Goal: Information Seeking & Learning: Learn about a topic

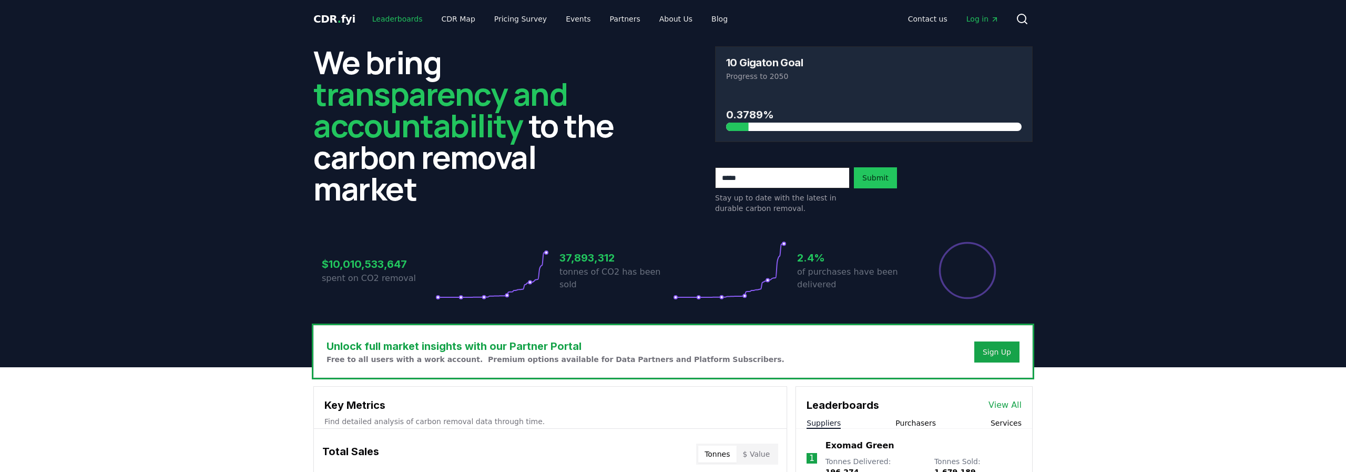
click at [406, 17] on link "Leaderboards" at bounding box center [397, 18] width 67 height 19
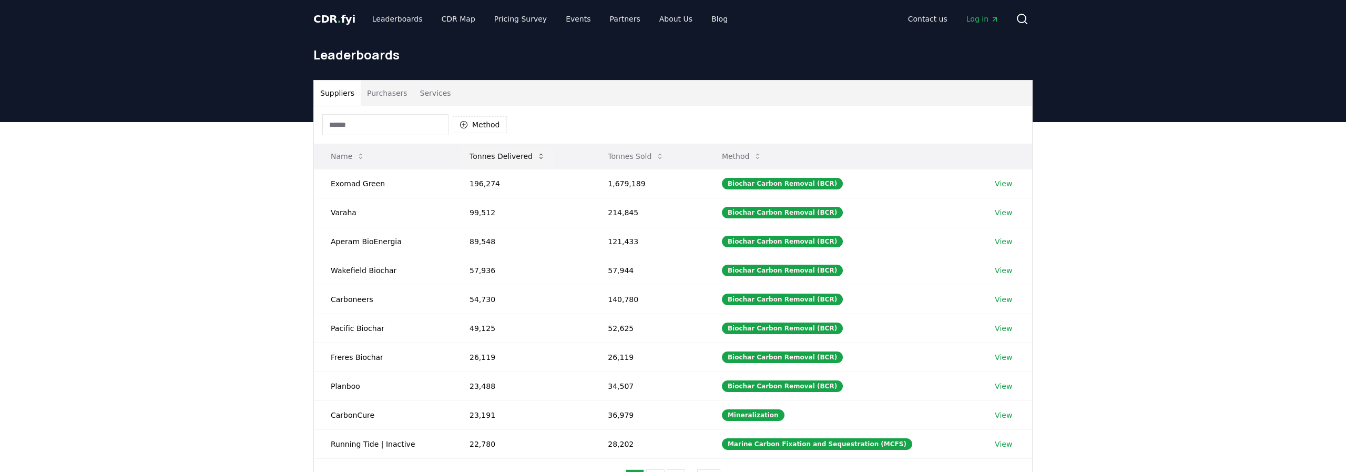
click at [494, 157] on button "Tonnes Delivered" at bounding box center [507, 156] width 93 height 21
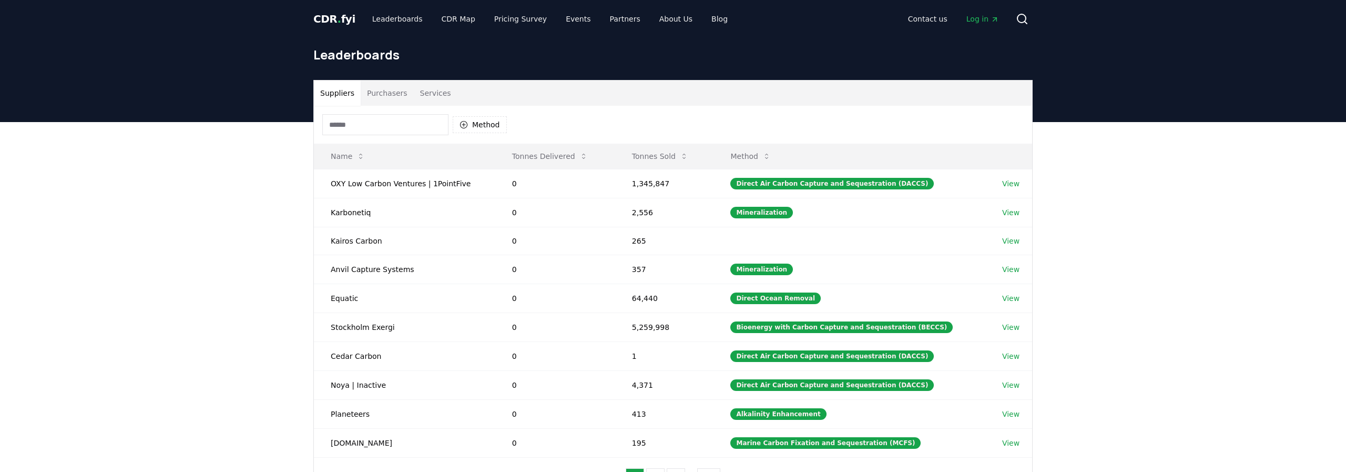
click at [567, 142] on div "Method" at bounding box center [673, 125] width 718 height 38
click at [562, 149] on button "Tonnes Delivered" at bounding box center [550, 156] width 93 height 21
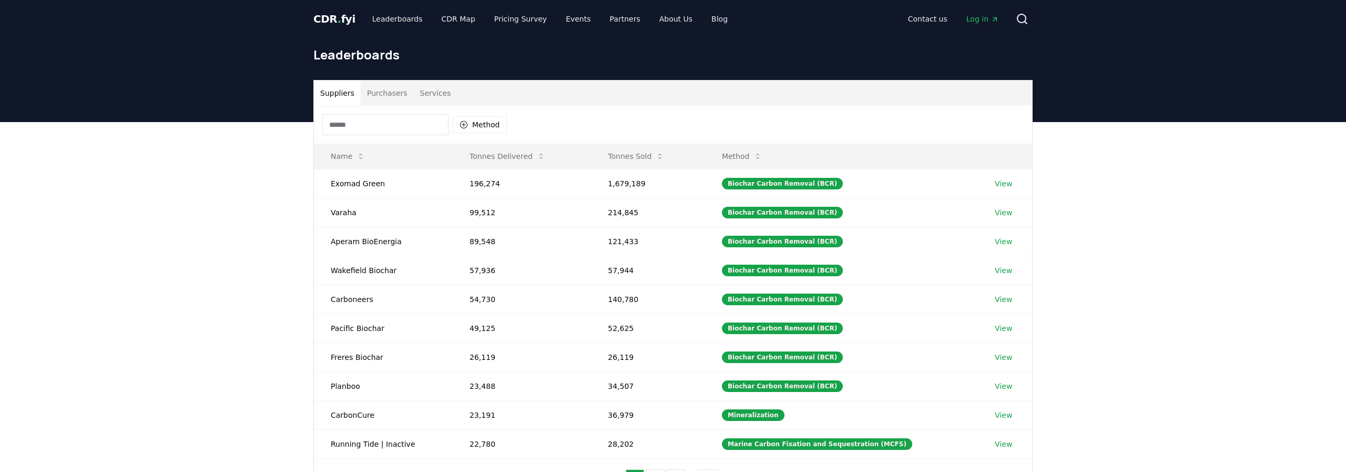
click at [449, 91] on button "Services" at bounding box center [436, 92] width 44 height 25
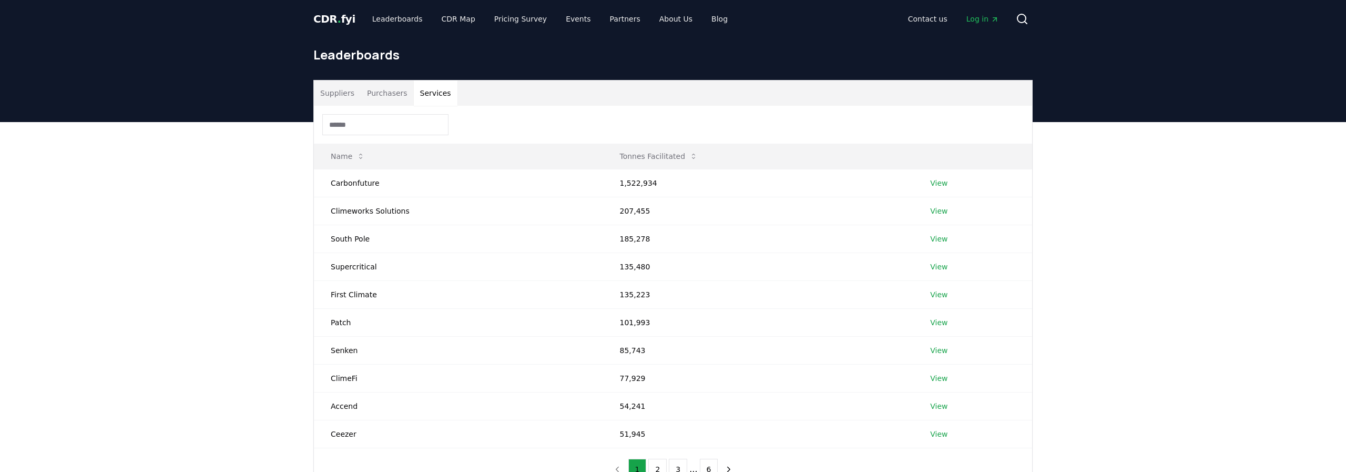
click at [343, 99] on button "Suppliers" at bounding box center [337, 92] width 47 height 25
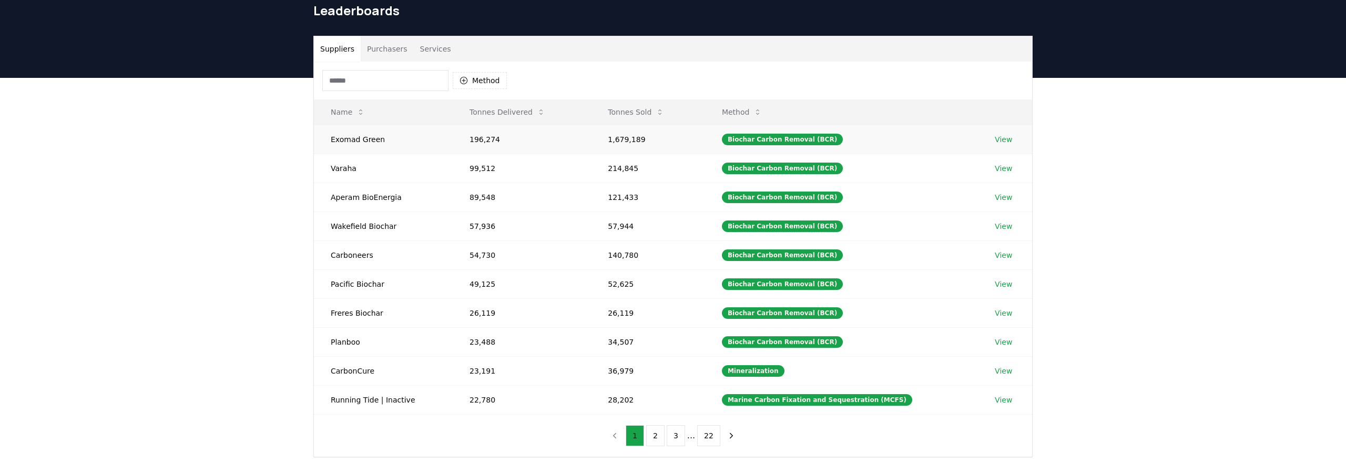
scroll to position [50, 0]
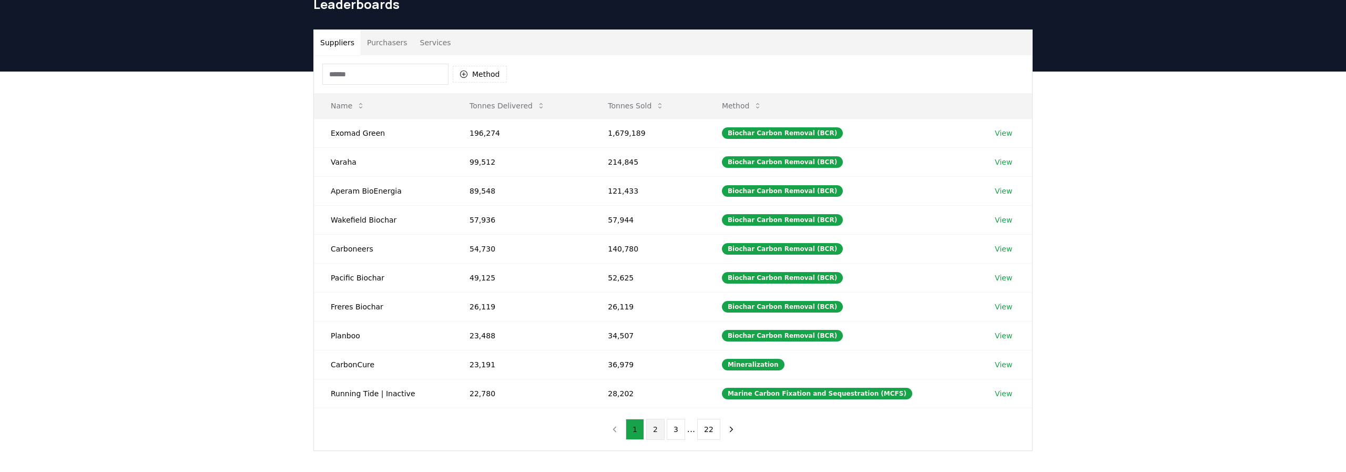
click at [655, 425] on button "2" at bounding box center [655, 429] width 18 height 21
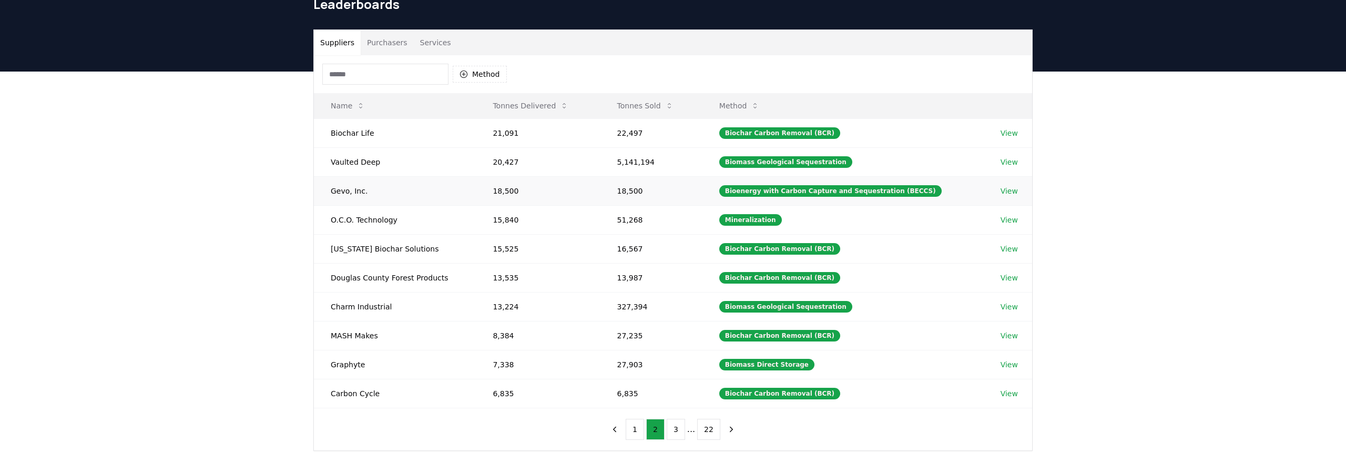
click at [690, 191] on td "18,500" at bounding box center [652, 190] width 102 height 29
click at [1011, 194] on link "View" at bounding box center [1009, 191] width 17 height 11
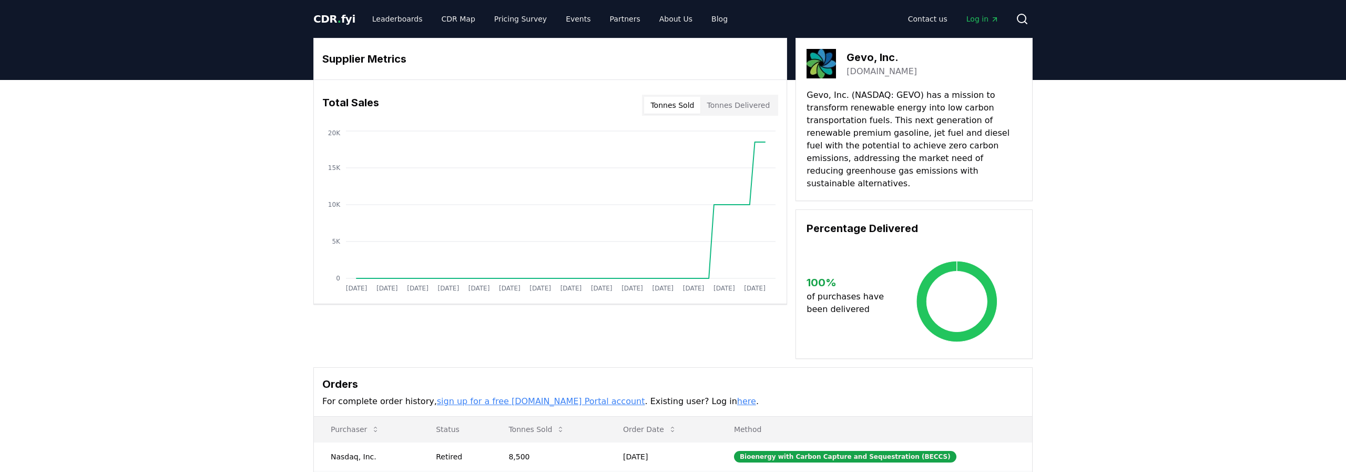
click at [664, 104] on button "Tonnes Sold" at bounding box center [672, 105] width 56 height 17
click at [755, 119] on div "Total Sales Tonnes Sold Tonnes Delivered" at bounding box center [550, 105] width 473 height 38
click at [753, 108] on button "Tonnes Delivered" at bounding box center [739, 105] width 76 height 17
click at [676, 108] on button "Tonnes Sold" at bounding box center [672, 105] width 56 height 17
click at [717, 109] on button "Tonnes Delivered" at bounding box center [739, 105] width 76 height 17
